Goal: Task Accomplishment & Management: Use online tool/utility

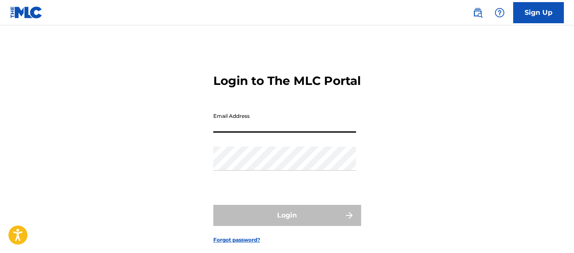
click at [281, 133] on input "Email Address" at bounding box center [284, 121] width 143 height 24
type input "[EMAIL_ADDRESS][DOMAIN_NAME]"
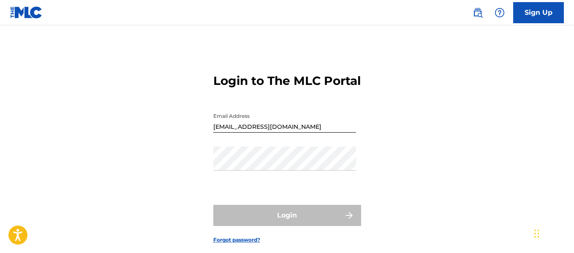
click at [247, 185] on div "Password" at bounding box center [284, 166] width 143 height 38
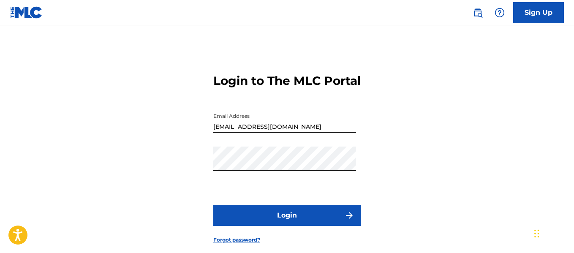
click at [283, 220] on form "Login to The MLC Portal Email Address [EMAIL_ADDRESS][DOMAIN_NAME] Password Log…" at bounding box center [287, 152] width 148 height 211
click at [283, 221] on button "Login" at bounding box center [287, 215] width 148 height 21
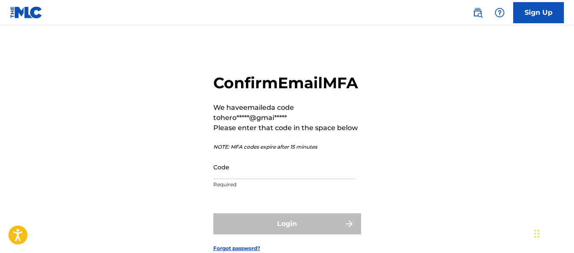
click at [266, 179] on input "Code" at bounding box center [284, 167] width 143 height 24
paste input "289357"
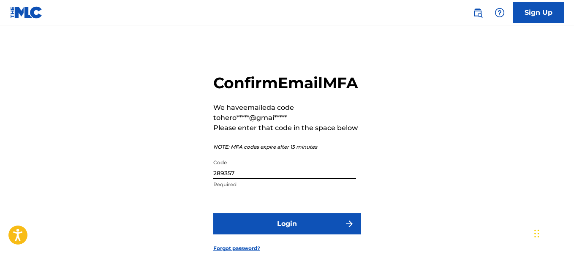
type input "289357"
click at [284, 235] on button "Login" at bounding box center [287, 223] width 148 height 21
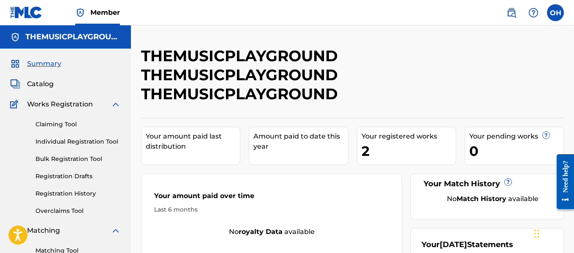
click at [361, 148] on div "Your registered works 2" at bounding box center [406, 146] width 99 height 38
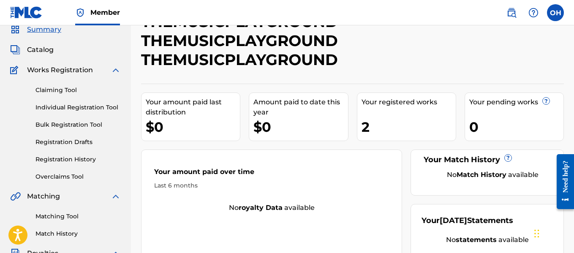
scroll to position [33, 0]
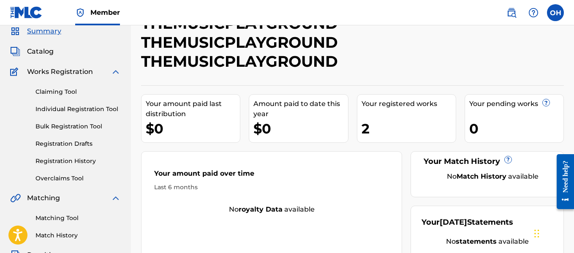
click at [38, 55] on span "Catalog" at bounding box center [40, 52] width 27 height 10
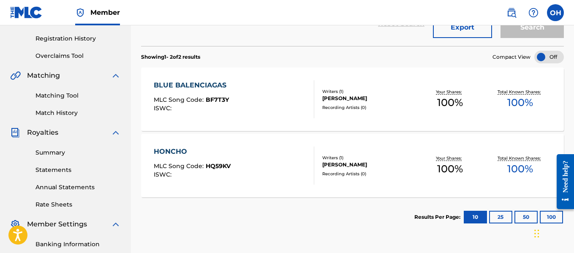
scroll to position [158, 0]
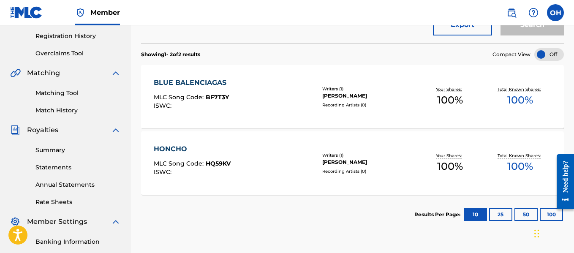
click at [257, 149] on div "HONCHO MLC Song Code : HQ59KV ISWC :" at bounding box center [234, 163] width 161 height 38
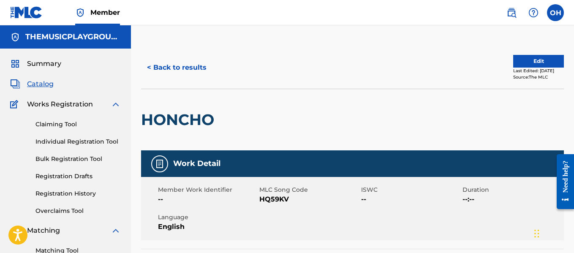
scroll to position [1, 0]
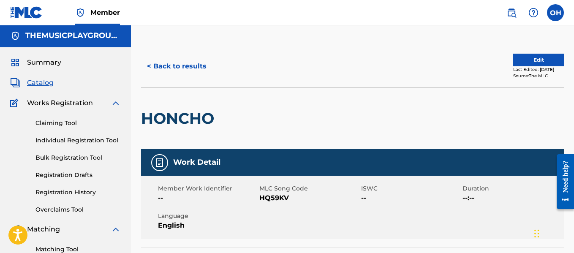
click at [54, 120] on link "Claiming Tool" at bounding box center [78, 123] width 85 height 9
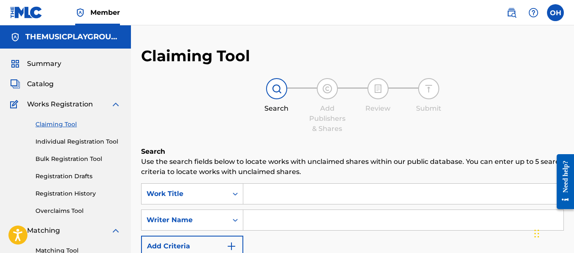
click at [278, 194] on input "Search Form" at bounding box center [403, 194] width 320 height 20
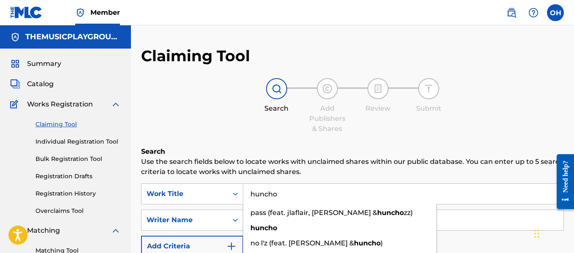
type input "huncho"
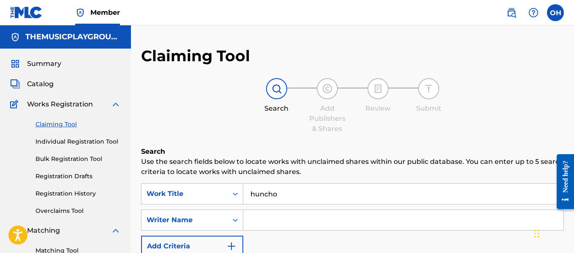
click at [296, 178] on div "Search Use the search fields below to locate works with unclaimed shares within…" at bounding box center [352, 257] width 423 height 221
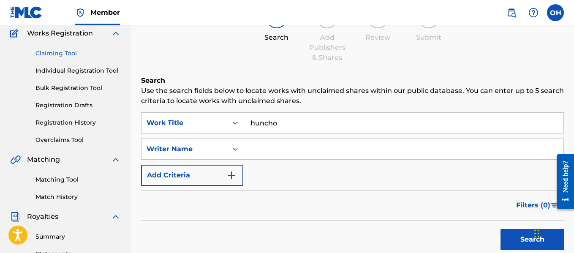
scroll to position [72, 0]
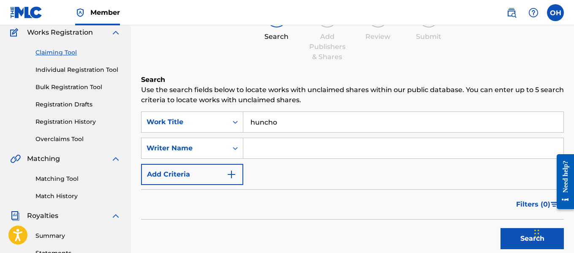
click at [288, 140] on input "Search Form" at bounding box center [403, 148] width 320 height 20
click at [529, 238] on button "Search" at bounding box center [532, 238] width 63 height 21
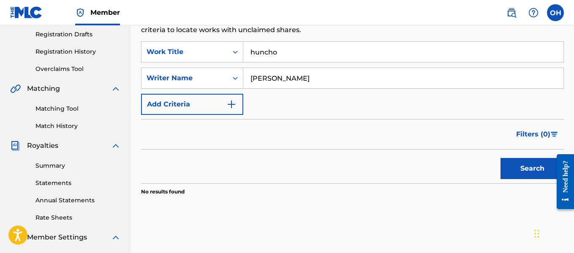
scroll to position [142, 0]
drag, startPoint x: 295, startPoint y: 82, endPoint x: 235, endPoint y: 77, distance: 60.2
click at [235, 77] on div "SearchWithCriteria92132994-9172-4097-b62a-1bf2d73f438b Writer Name [PERSON_NAME]" at bounding box center [352, 78] width 423 height 21
click at [235, 77] on icon "Search Form" at bounding box center [235, 78] width 8 height 8
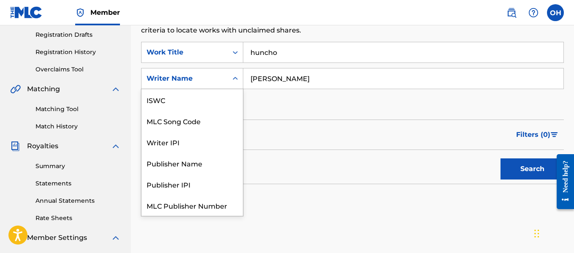
scroll to position [21, 0]
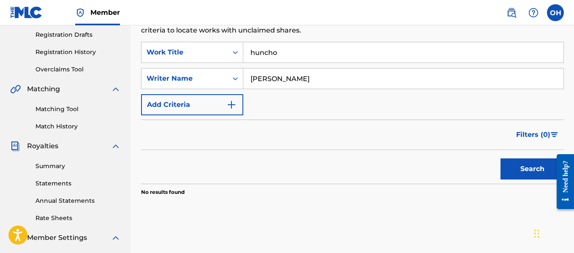
click at [263, 161] on div "Search" at bounding box center [352, 167] width 423 height 34
click at [230, 104] on img "Search Form" at bounding box center [232, 105] width 10 height 10
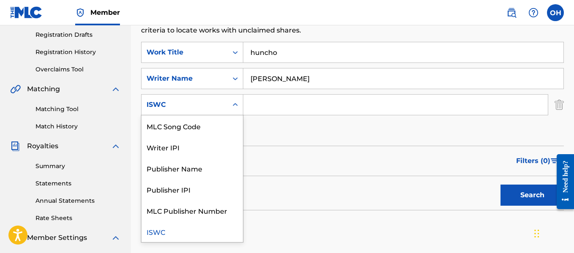
click at [230, 107] on div "Search Form" at bounding box center [235, 104] width 15 height 15
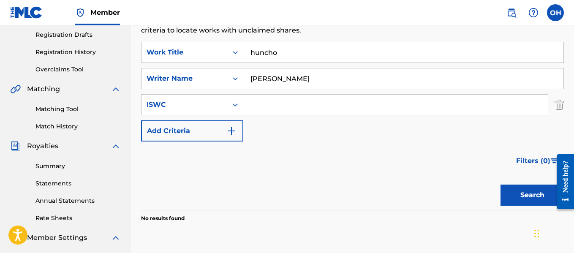
click at [327, 115] on div "SearchWithCriteria6725c407-e51a-4048-9149-13d8ce9045ff Work Title huncho Search…" at bounding box center [352, 92] width 423 height 100
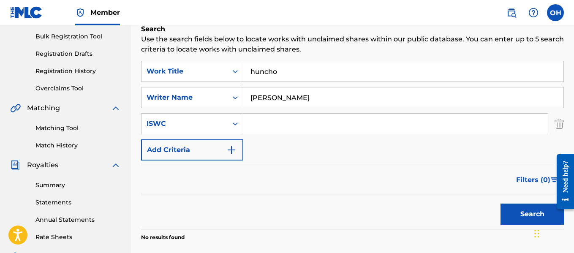
scroll to position [122, 0]
drag, startPoint x: 312, startPoint y: 97, endPoint x: 241, endPoint y: 94, distance: 71.5
click at [241, 94] on div "SearchWithCriteria92132994-9172-4097-b62a-1bf2d73f438b Writer Name [PERSON_NAME]" at bounding box center [352, 98] width 423 height 21
type input "="
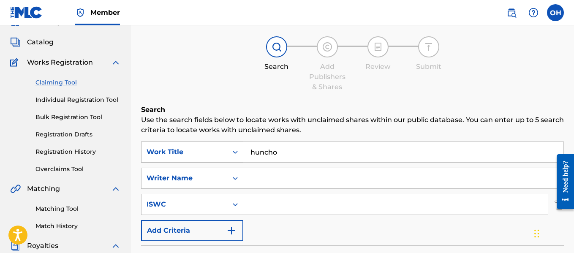
drag, startPoint x: 307, startPoint y: 149, endPoint x: 200, endPoint y: 152, distance: 107.4
click at [200, 152] on div "SearchWithCriteria6725c407-e51a-4048-9149-13d8ce9045ff Work Title huncho" at bounding box center [352, 152] width 423 height 21
click at [63, 213] on div "Matching Tool Match History" at bounding box center [65, 212] width 111 height 37
click at [63, 210] on link "Matching Tool" at bounding box center [78, 209] width 85 height 9
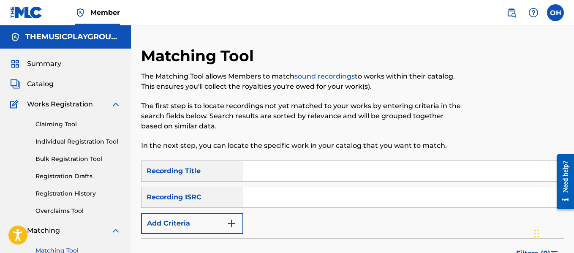
click at [229, 226] on img "Search Form" at bounding box center [232, 224] width 10 height 10
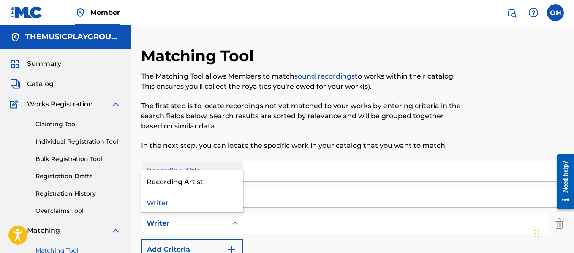
click at [230, 225] on div "Search Form" at bounding box center [235, 223] width 15 height 15
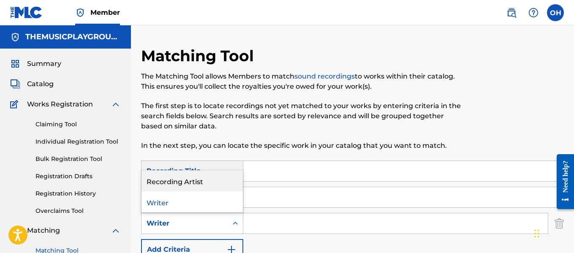
click at [214, 181] on div "Recording Artist" at bounding box center [192, 180] width 101 height 21
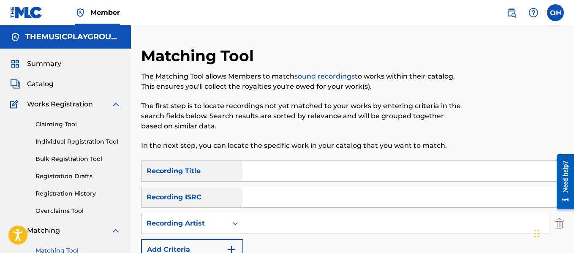
click at [255, 227] on input "Search Form" at bounding box center [395, 223] width 305 height 20
type input "heartbeatz"
click at [270, 174] on input "Search Form" at bounding box center [403, 171] width 320 height 20
click at [265, 171] on input "Search Form" at bounding box center [403, 171] width 320 height 20
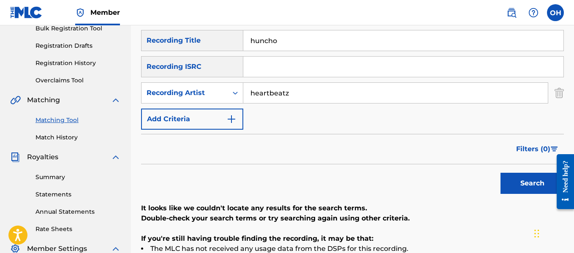
scroll to position [131, 0]
click at [515, 188] on button "Search" at bounding box center [532, 182] width 63 height 21
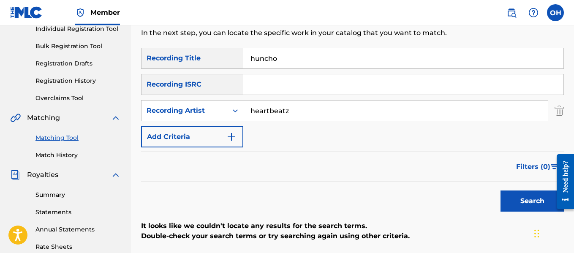
scroll to position [112, 0]
drag, startPoint x: 307, startPoint y: 64, endPoint x: 249, endPoint y: 59, distance: 57.7
click at [249, 59] on input "huncho" at bounding box center [403, 59] width 320 height 20
click at [257, 59] on input "huncho" at bounding box center [403, 59] width 320 height 20
click at [261, 61] on input "huncho" at bounding box center [403, 59] width 320 height 20
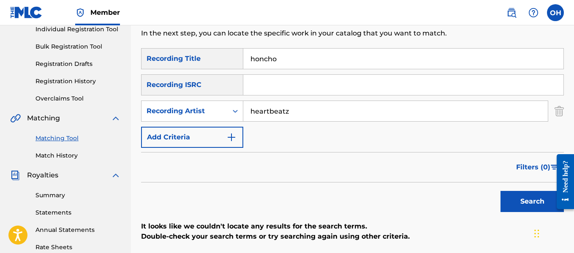
type input "honcho"
